Goal: Task Accomplishment & Management: Manage account settings

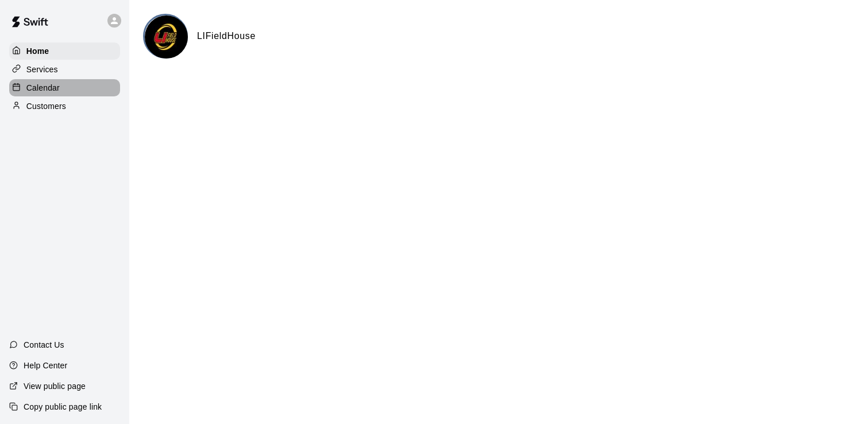
click at [58, 94] on p "Calendar" at bounding box center [42, 87] width 33 height 11
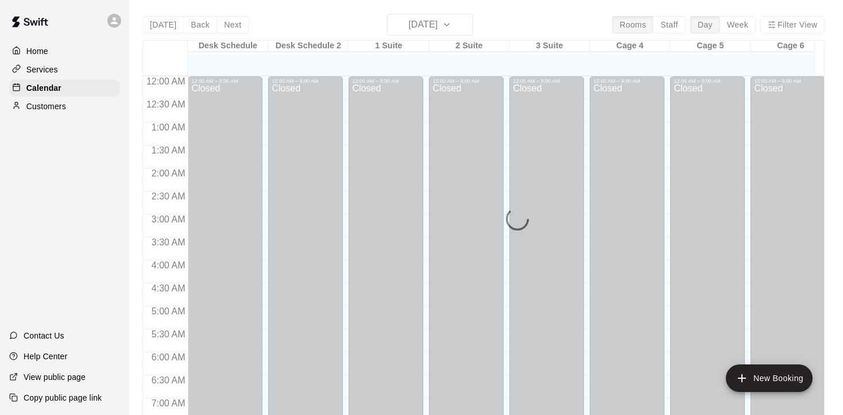
scroll to position [586, 0]
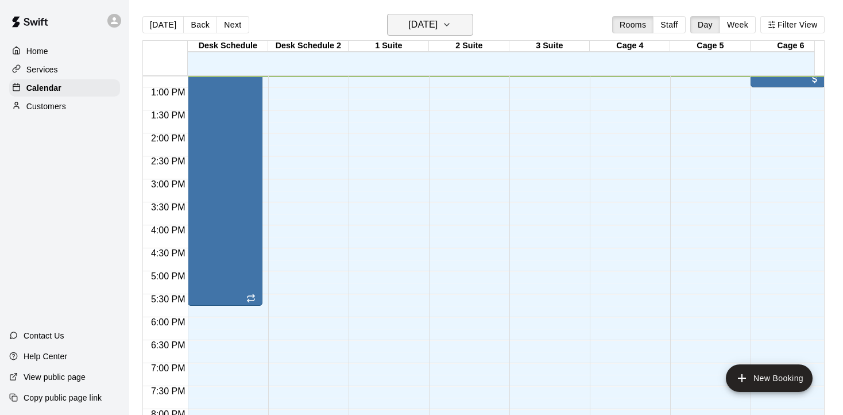
click at [408, 33] on button "[DATE]" at bounding box center [430, 25] width 86 height 22
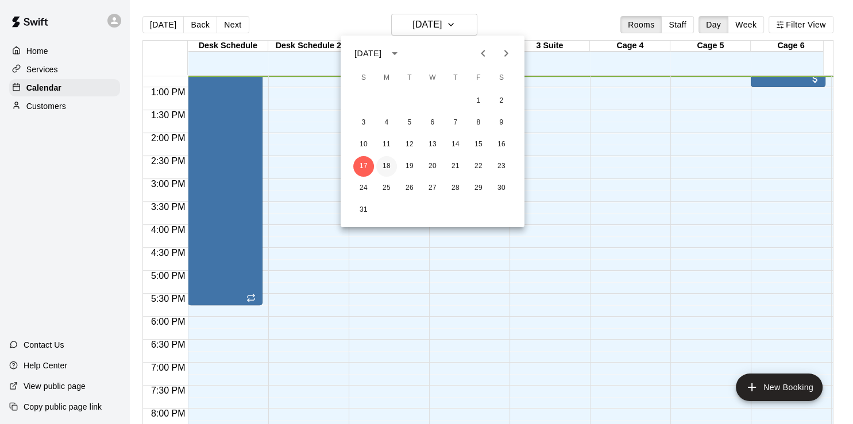
click at [390, 164] on button "18" at bounding box center [386, 166] width 21 height 21
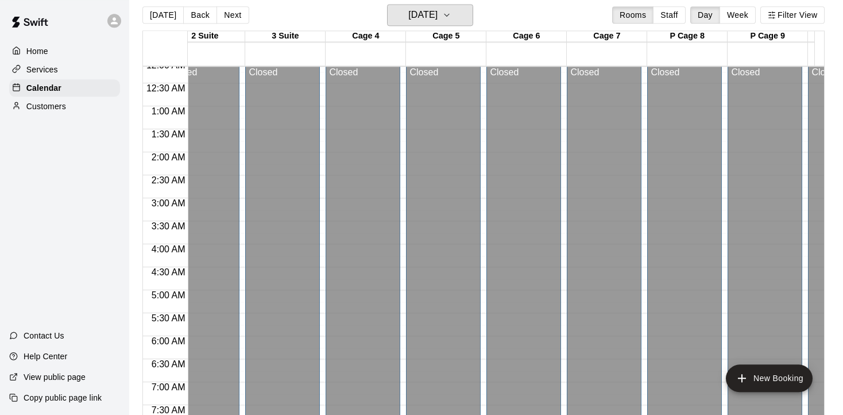
scroll to position [0, 0]
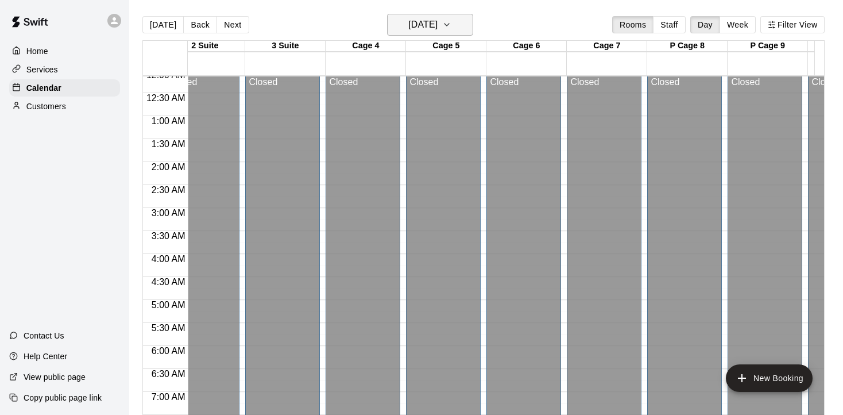
click at [438, 29] on h6 "[DATE]" at bounding box center [422, 25] width 29 height 16
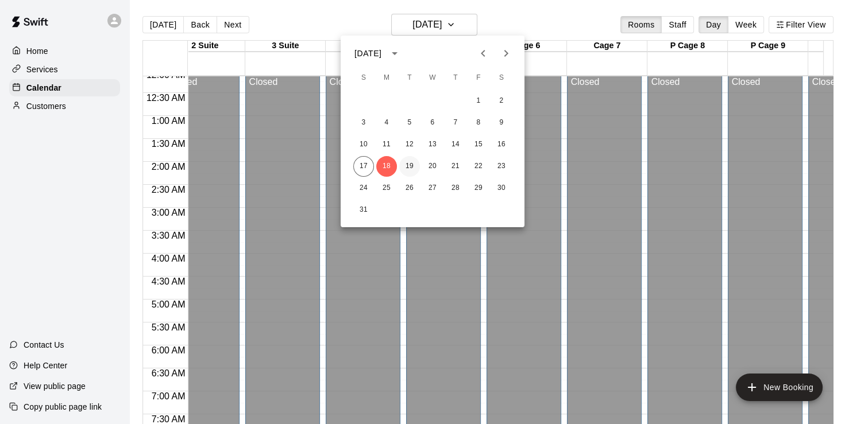
click at [409, 162] on button "19" at bounding box center [409, 166] width 21 height 21
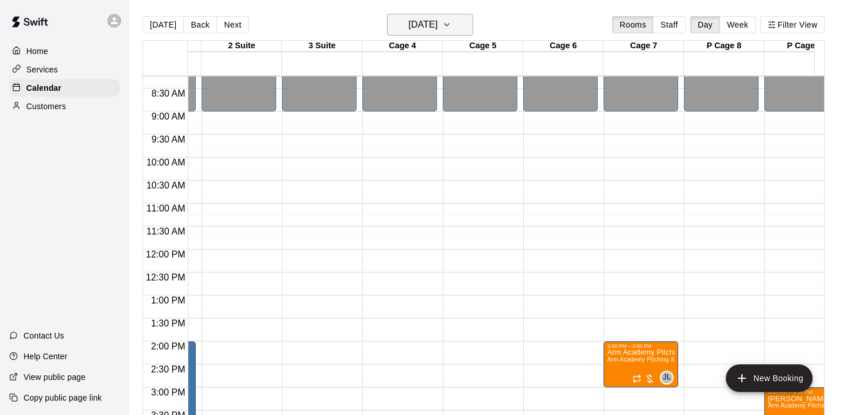
click at [435, 32] on h6 "[DATE]" at bounding box center [422, 25] width 29 height 16
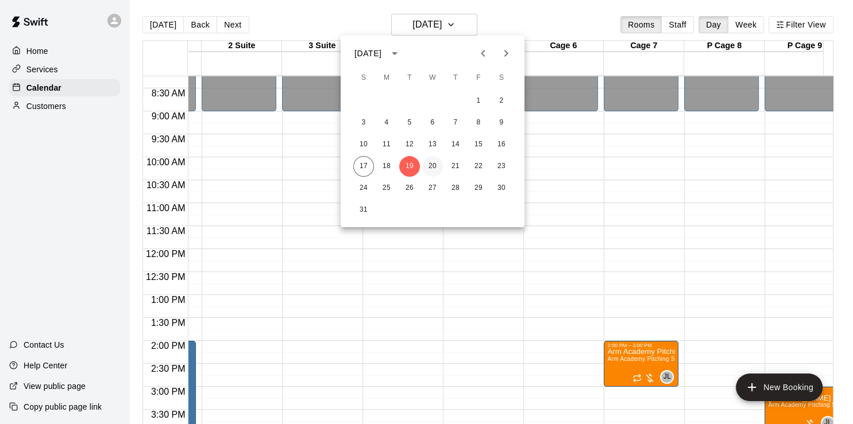
click at [438, 162] on button "20" at bounding box center [432, 166] width 21 height 21
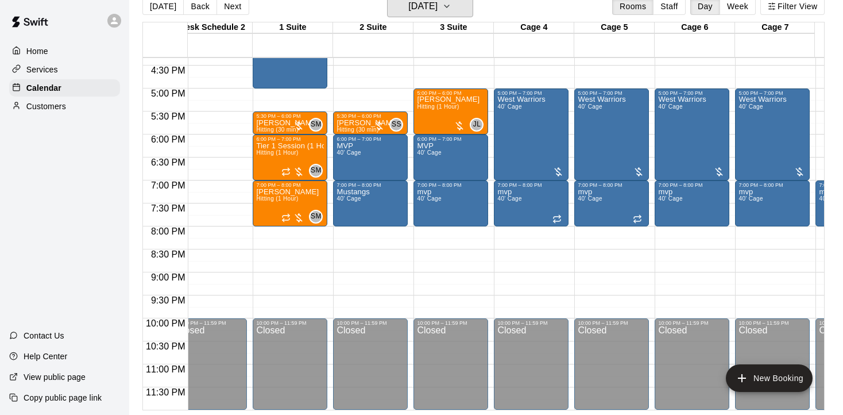
scroll to position [751, 87]
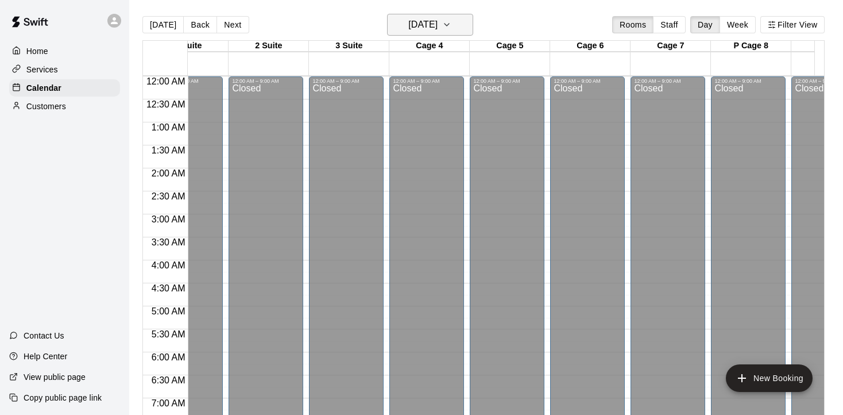
click at [438, 28] on h6 "[DATE]" at bounding box center [422, 25] width 29 height 16
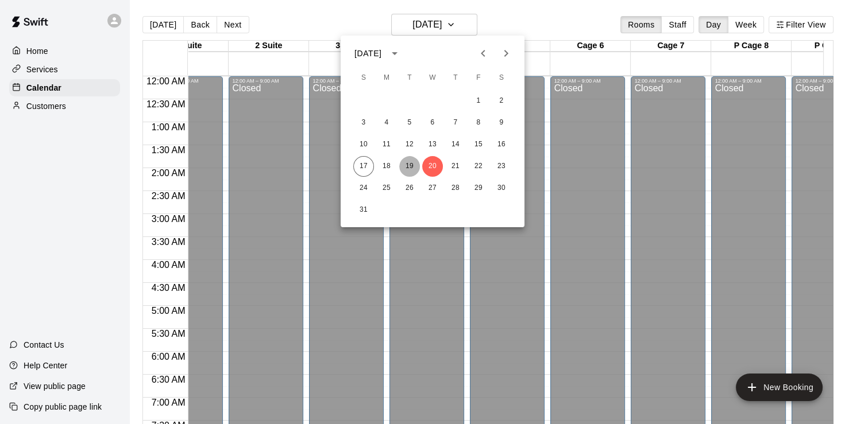
click at [410, 169] on button "19" at bounding box center [409, 166] width 21 height 21
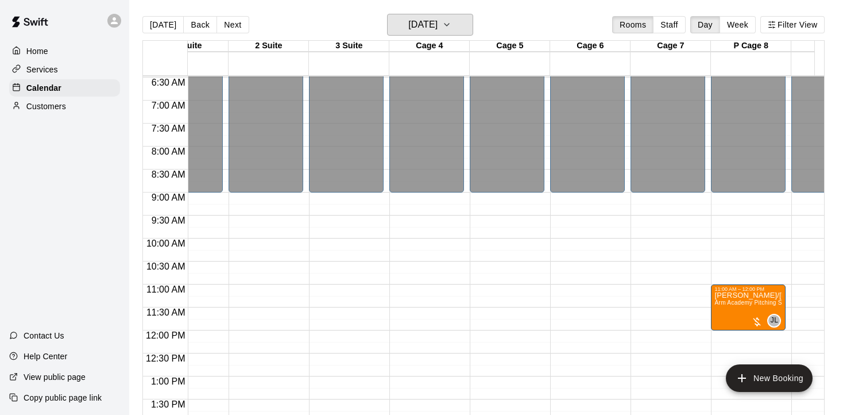
scroll to position [0, 200]
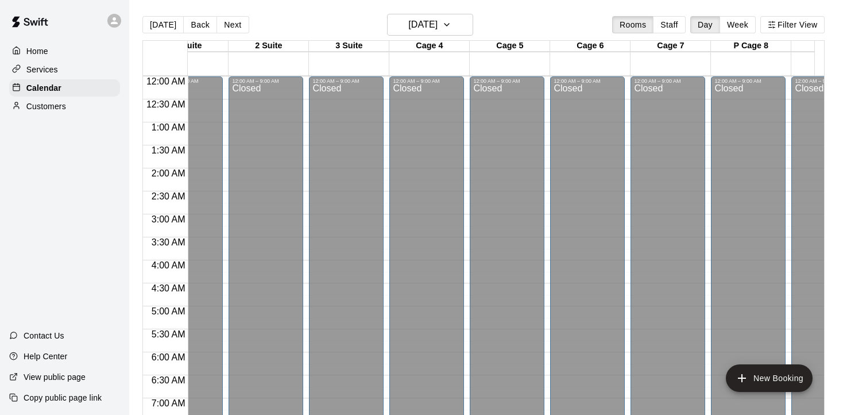
click at [118, 26] on div at bounding box center [114, 21] width 14 height 14
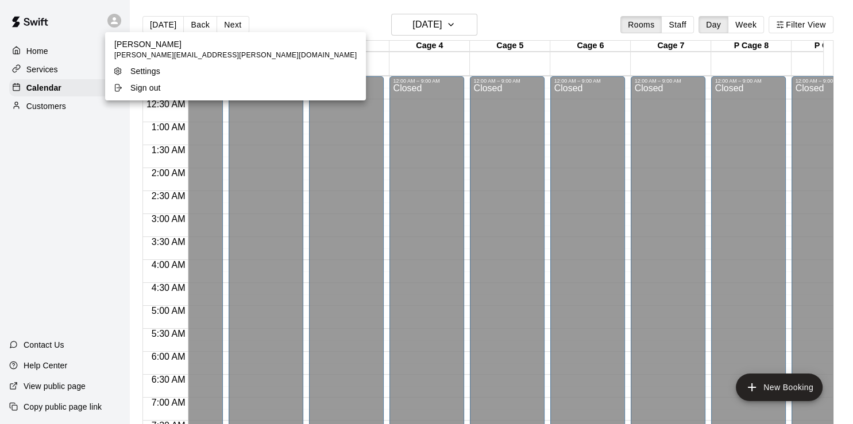
click at [405, 29] on div at bounding box center [426, 212] width 853 height 424
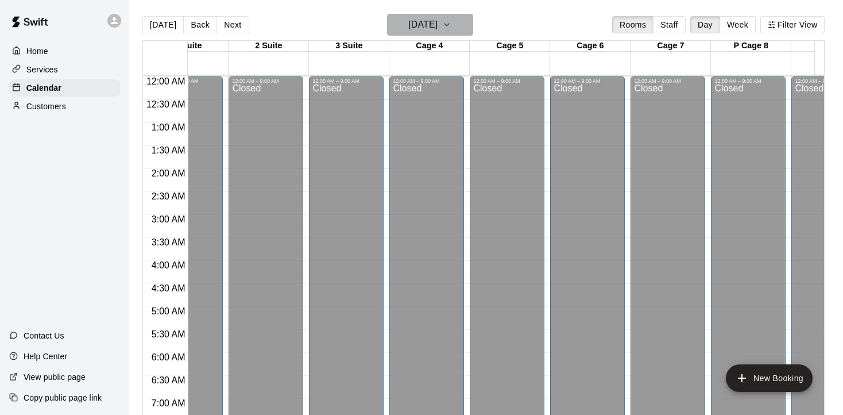
click at [408, 26] on h6 "[DATE]" at bounding box center [422, 25] width 29 height 16
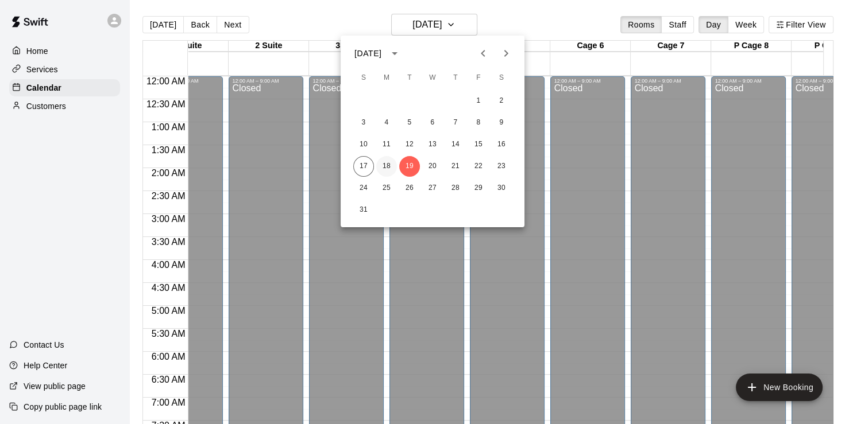
click at [392, 168] on button "18" at bounding box center [386, 166] width 21 height 21
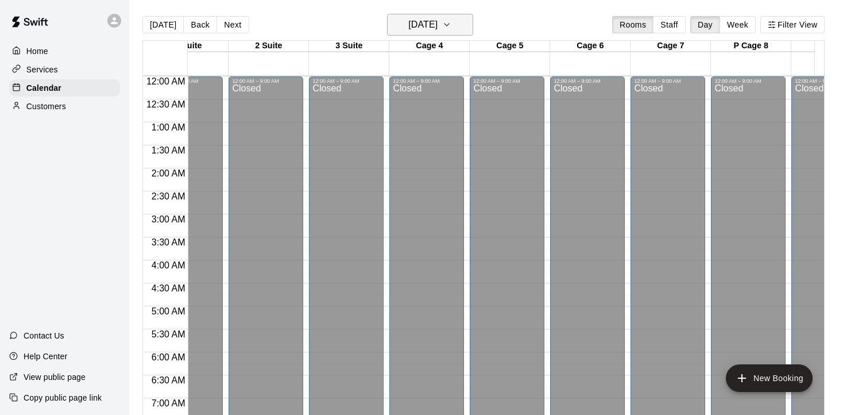
click at [424, 27] on h6 "[DATE]" at bounding box center [422, 25] width 29 height 16
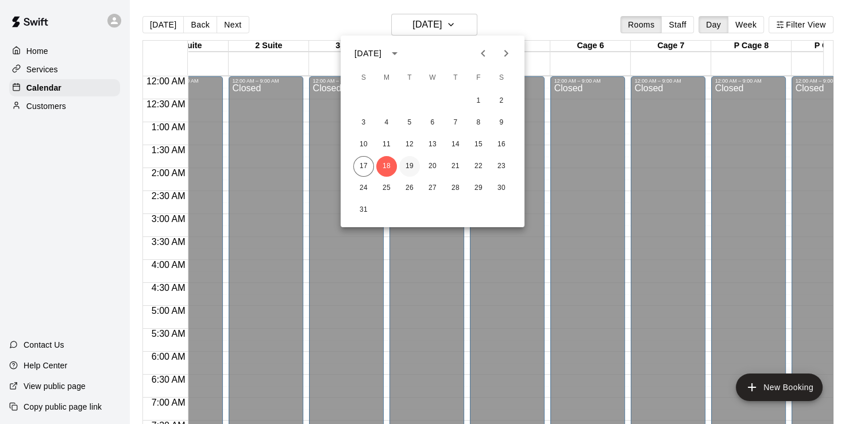
click at [416, 166] on button "19" at bounding box center [409, 166] width 21 height 21
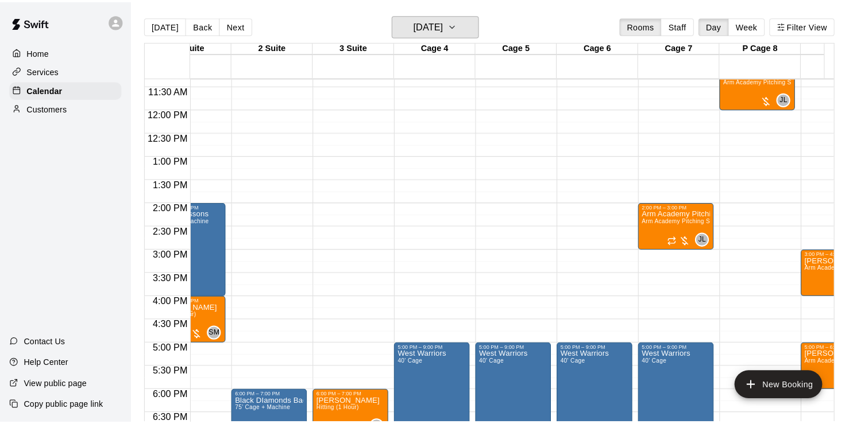
scroll to position [446, 200]
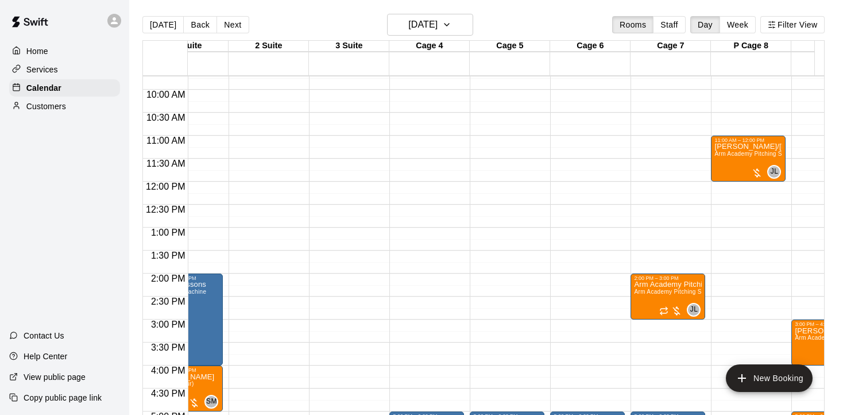
click at [118, 22] on icon at bounding box center [114, 21] width 10 height 10
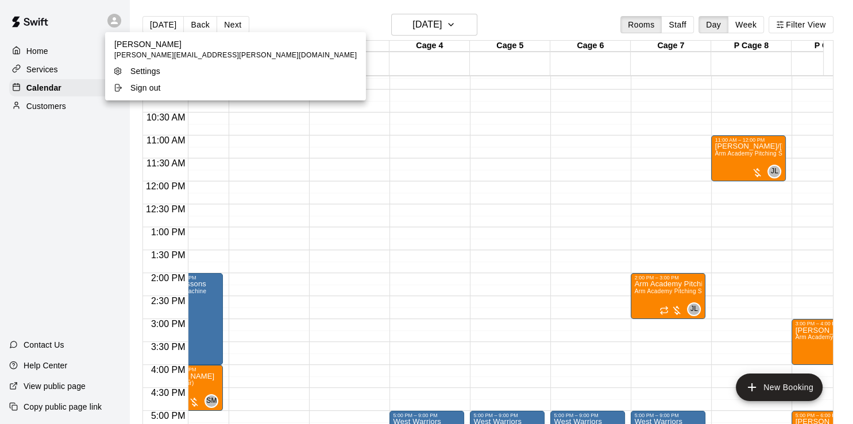
click at [146, 89] on p "Sign out" at bounding box center [145, 87] width 30 height 11
